Goal: Task Accomplishment & Management: Use online tool/utility

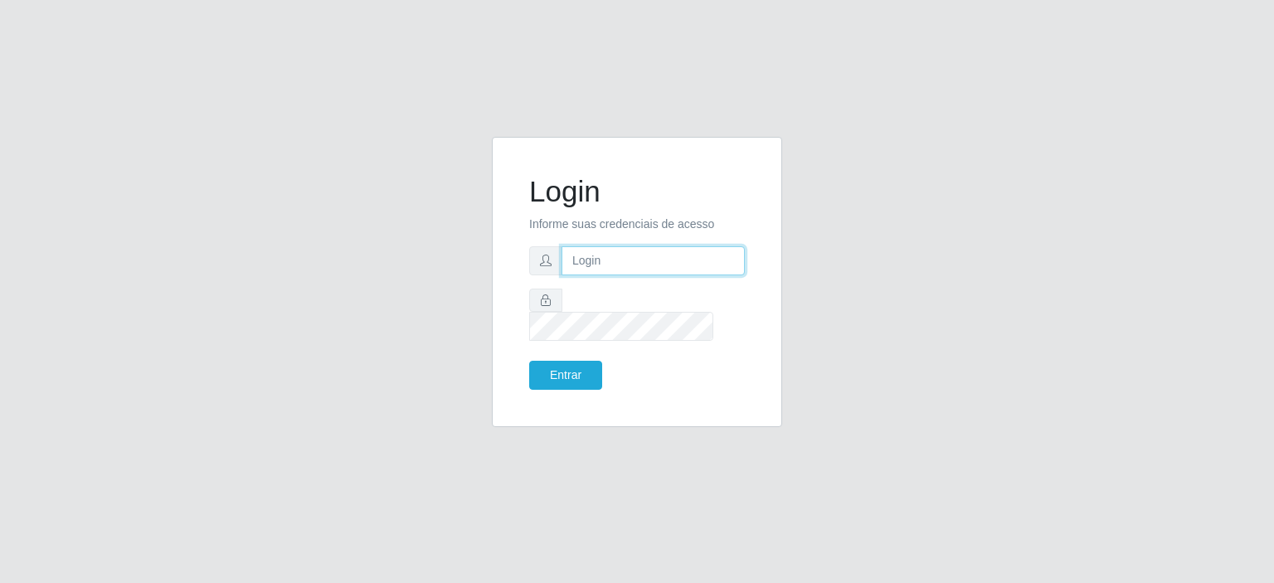
drag, startPoint x: 0, startPoint y: 0, endPoint x: 631, endPoint y: 284, distance: 692.2
click at [605, 269] on input "text" at bounding box center [652, 260] width 183 height 29
type input "[EMAIL_ADDRESS][PERSON_NAME][DOMAIN_NAME]"
click at [529, 361] on button "Entrar" at bounding box center [565, 375] width 73 height 29
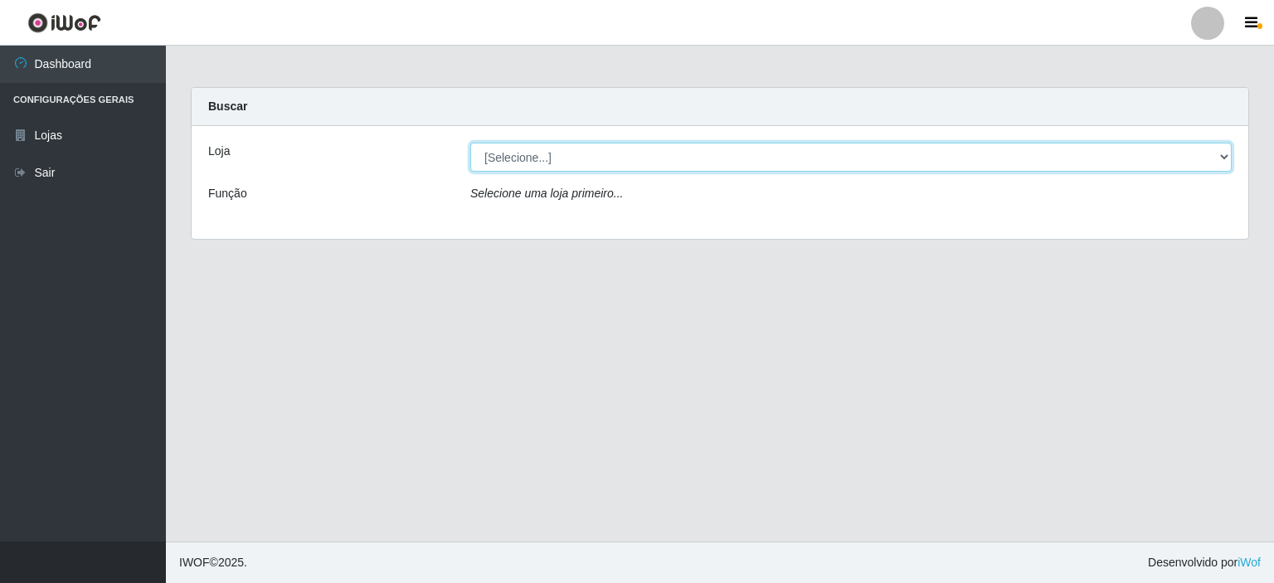
click at [1222, 158] on select "[Selecione...] Corte Fácil - Unidade Planalto" at bounding box center [850, 157] width 761 height 29
select select "202"
click at [470, 143] on select "[Selecione...] Corte Fácil - Unidade Planalto" at bounding box center [850, 157] width 761 height 29
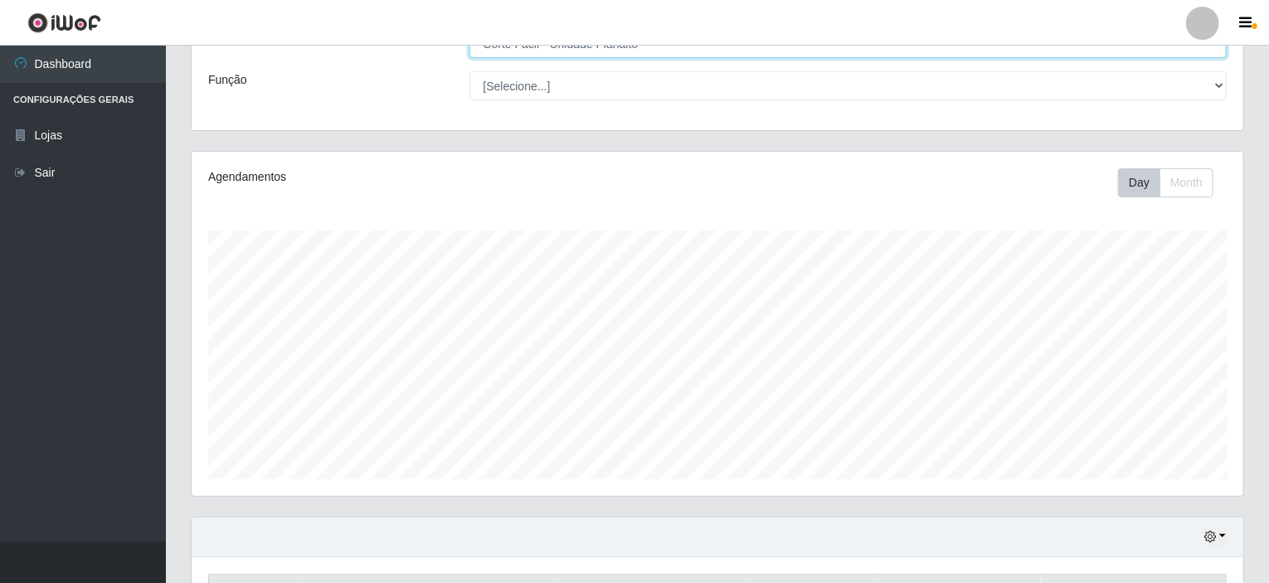
scroll to position [220, 0]
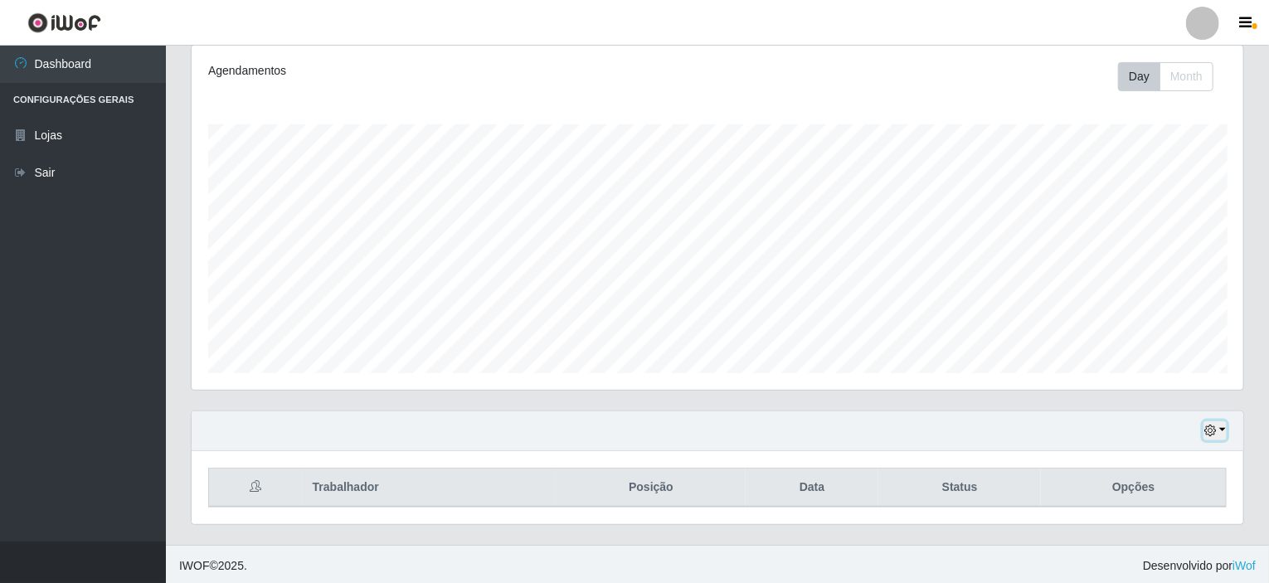
click at [1224, 425] on button "button" at bounding box center [1214, 430] width 23 height 19
click at [1133, 369] on button "1 Semana" at bounding box center [1160, 369] width 131 height 35
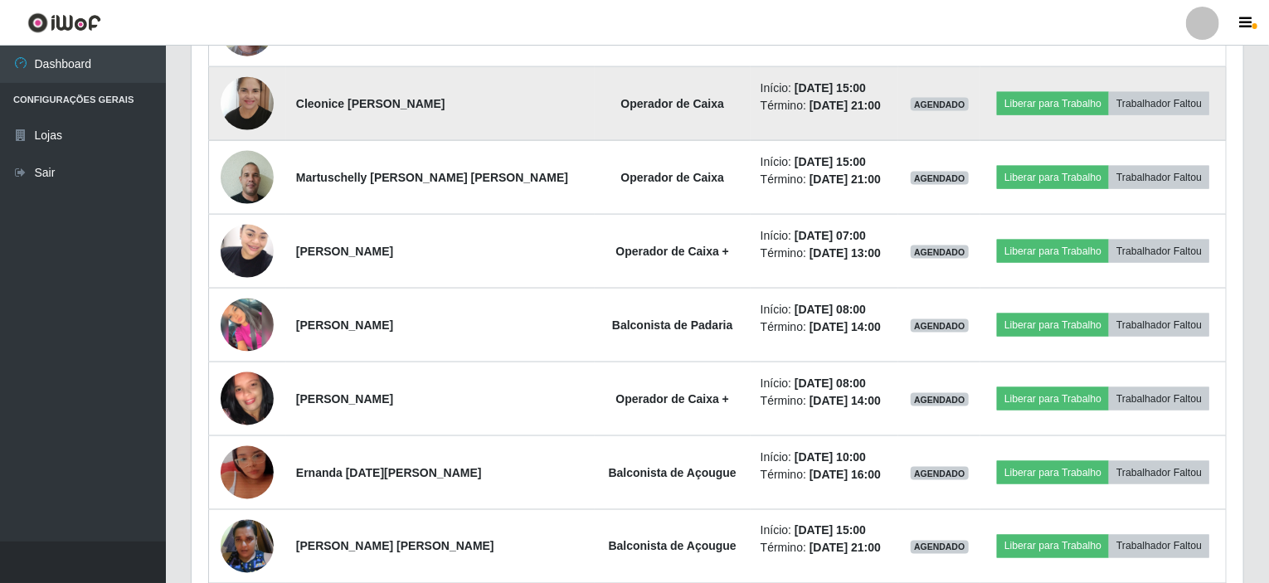
scroll to position [1132, 0]
